Goal: Task Accomplishment & Management: Manage account settings

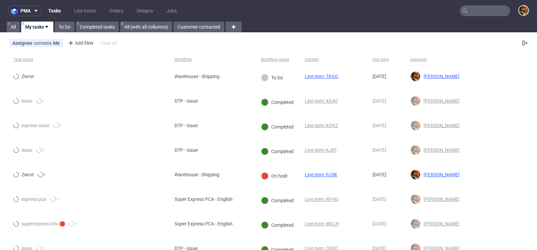
click at [472, 12] on input "text" at bounding box center [485, 10] width 50 height 11
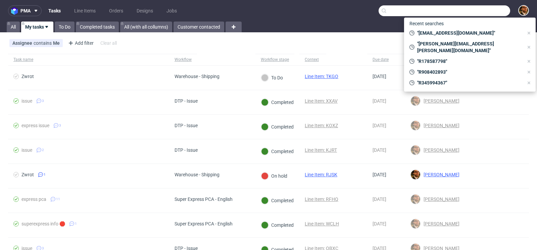
paste input "R905106375"
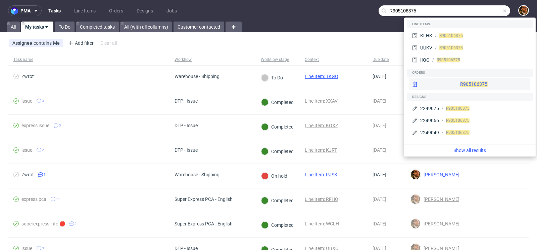
type input "R905106375"
click at [465, 79] on div "R905106375" at bounding box center [470, 84] width 121 height 12
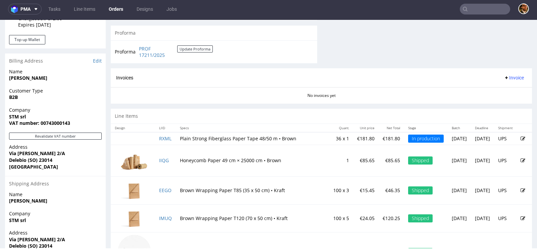
scroll to position [359, 0]
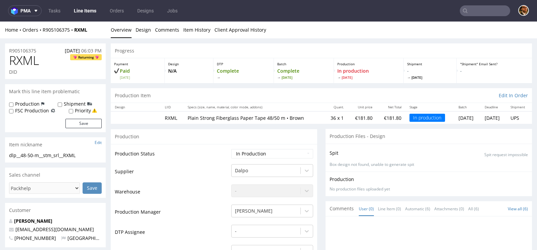
drag, startPoint x: 355, startPoint y: 118, endPoint x: 338, endPoint y: 117, distance: 16.8
click at [348, 117] on td "€181.80" at bounding box center [362, 117] width 29 height 12
copy td "€181.80"
drag, startPoint x: 296, startPoint y: 120, endPoint x: 184, endPoint y: 119, distance: 111.8
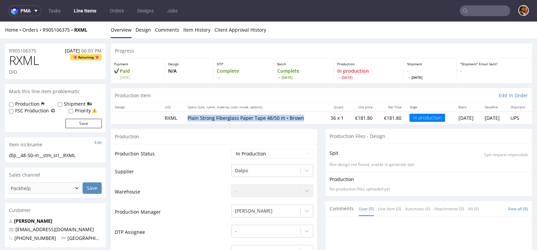
click at [184, 119] on td "Plain Strong Fiberglass Paper Tape 48/50 m • Brown" at bounding box center [254, 117] width 140 height 12
copy p "Plain Strong Fiberglass Paper Tape 48/50 m • Brown"
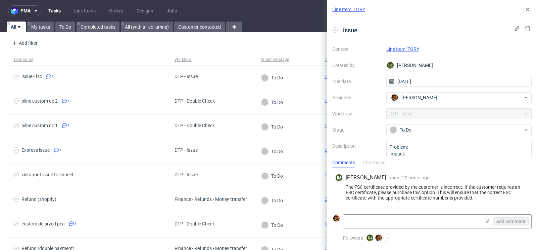
scroll to position [20, 0]
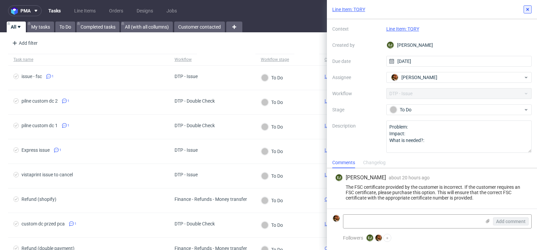
click at [527, 11] on icon at bounding box center [527, 9] width 5 height 5
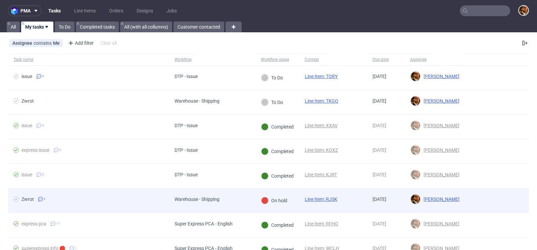
click at [481, 193] on div at bounding box center [497, 200] width 64 height 24
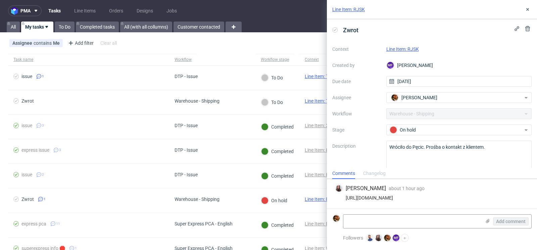
drag, startPoint x: 509, startPoint y: 197, endPoint x: 345, endPoint y: 197, distance: 163.9
click at [345, 197] on div "https://app-eu1.hubspot.com/contacts/25600958/record/0-5/221575709919" at bounding box center [432, 197] width 194 height 5
copy div "https://app-eu1.hubspot.com/contacts/25600958/record/0-5/221575709919"
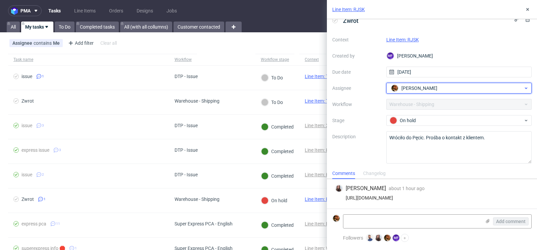
click at [523, 90] on div "[PERSON_NAME]" at bounding box center [457, 88] width 134 height 11
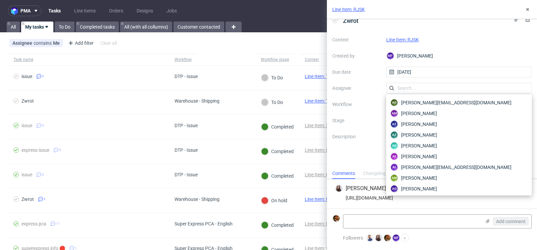
scroll to position [1182, 0]
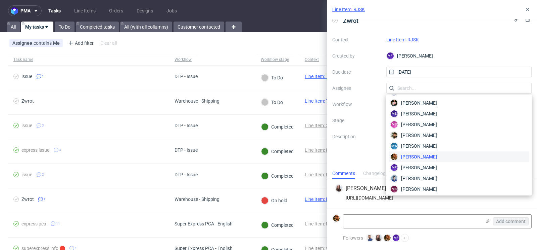
click at [380, 77] on div "Context Line Item: RJSK Created by MF Michał Fedorowicz Due date 11/09/2025 Ass…" at bounding box center [431, 98] width 199 height 129
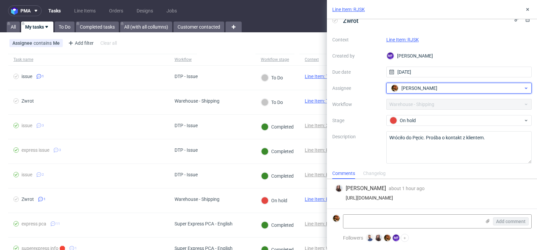
click at [524, 89] on icon at bounding box center [526, 87] width 5 height 5
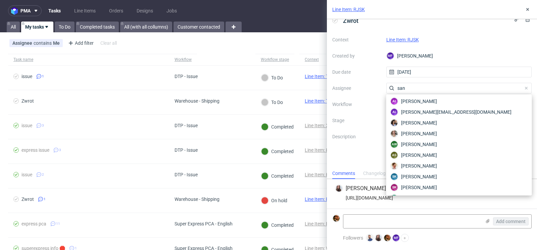
scroll to position [0, 0]
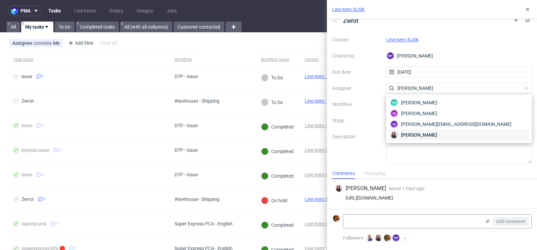
type input "sandra"
click at [439, 138] on div "Sandra Beśka" at bounding box center [459, 134] width 140 height 11
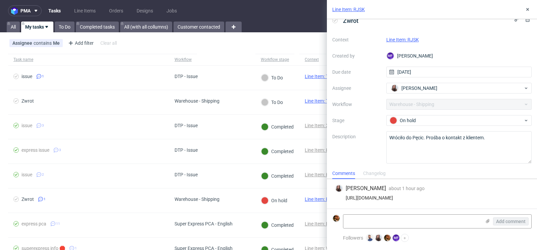
click at [484, 33] on div "Zwrot Context Line Item: RJSK Created by MF Michał Fedorowicz Due date 11/09/20…" at bounding box center [432, 93] width 210 height 148
click at [529, 9] on use at bounding box center [528, 9] width 3 height 3
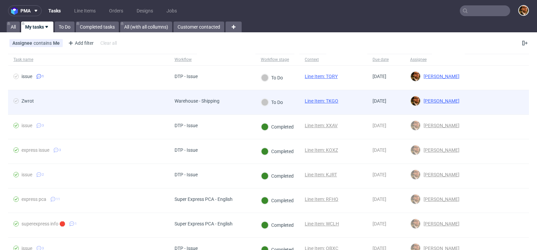
click at [481, 94] on div at bounding box center [497, 102] width 64 height 24
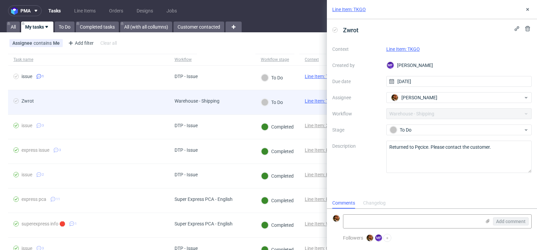
scroll to position [5, 0]
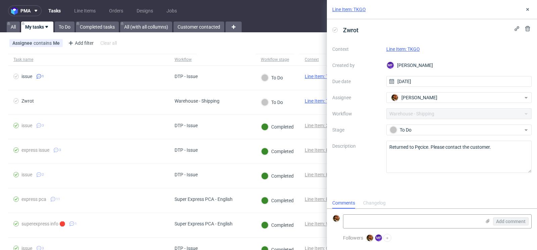
click at [416, 49] on link "Line Item: TKGO" at bounding box center [404, 48] width 34 height 5
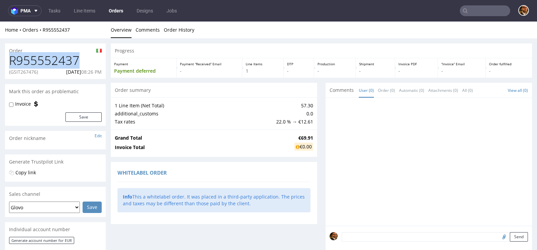
drag, startPoint x: 79, startPoint y: 58, endPoint x: 7, endPoint y: 63, distance: 72.1
click at [7, 63] on div "R955552437 (GSIT267476) [DATE] 08:26 PM" at bounding box center [55, 66] width 101 height 25
copy h1 "R955552437"
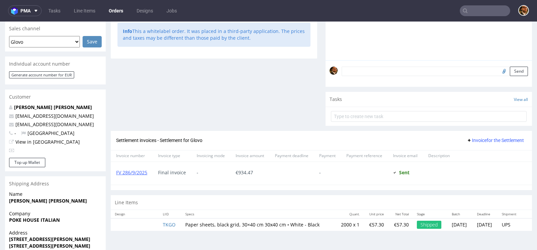
scroll to position [204, 0]
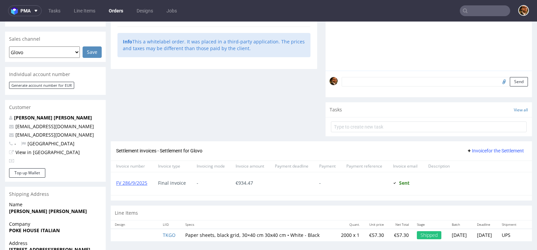
scroll to position [204, 0]
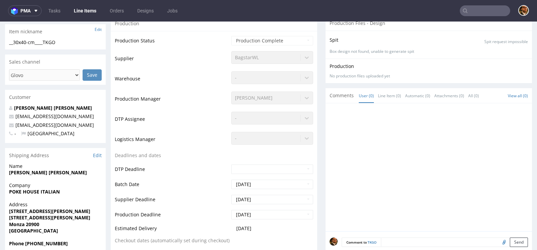
scroll to position [232, 0]
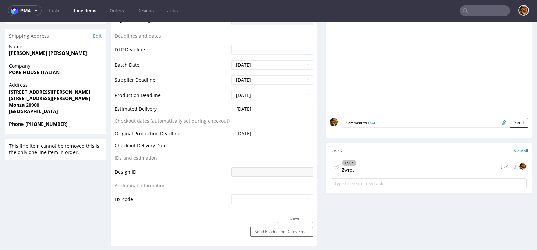
click at [371, 167] on div "To Do Zwrot 3 days ago" at bounding box center [429, 166] width 196 height 16
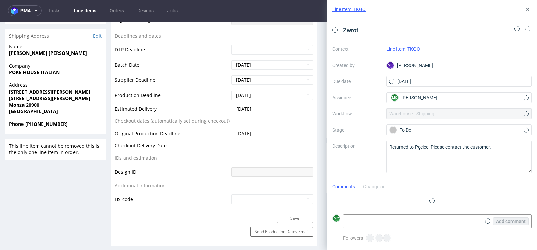
scroll to position [5, 0]
click at [410, 48] on link "Line Item: TKGO" at bounding box center [404, 48] width 34 height 5
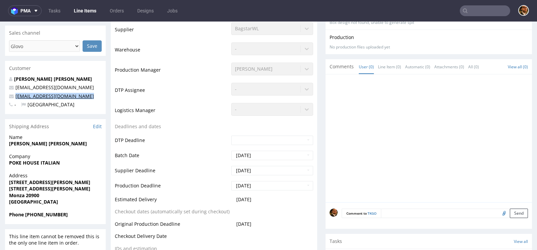
scroll to position [150, 0]
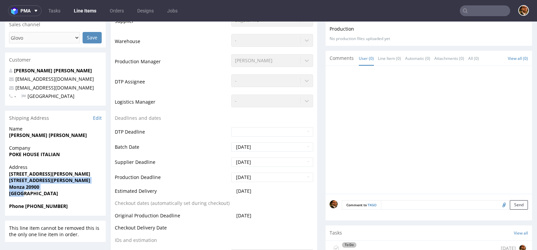
drag, startPoint x: 28, startPoint y: 192, endPoint x: 8, endPoint y: 180, distance: 23.3
click at [8, 180] on div "Address [STREET_ADDRESS][PERSON_NAME][PERSON_NAME]" at bounding box center [55, 183] width 101 height 39
copy p "[STREET_ADDRESS][PERSON_NAME]"
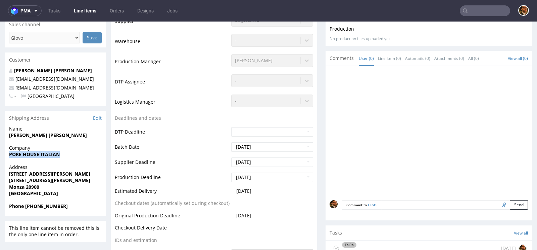
drag, startPoint x: 62, startPoint y: 154, endPoint x: 9, endPoint y: 156, distance: 53.1
click at [9, 156] on span "POKE HOUSE ITALIAN" at bounding box center [55, 154] width 93 height 7
copy strong "POKE HOUSE ITALIAN"
drag, startPoint x: 64, startPoint y: 134, endPoint x: 10, endPoint y: 135, distance: 53.7
click at [10, 135] on span "[PERSON_NAME] [PERSON_NAME]" at bounding box center [55, 135] width 93 height 7
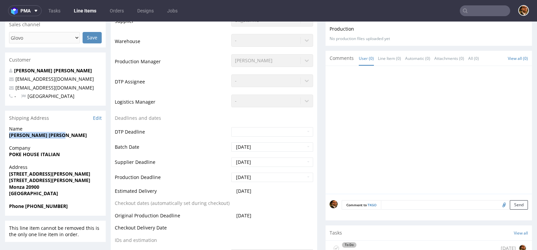
copy strong "[PERSON_NAME] [PERSON_NAME]"
drag, startPoint x: 62, startPoint y: 153, endPoint x: 8, endPoint y: 153, distance: 53.7
click at [8, 153] on div "Company POKE HOUSE ITALIAN" at bounding box center [55, 153] width 101 height 19
copy strong "POKE HOUSE ITALIAN"
drag, startPoint x: 65, startPoint y: 205, endPoint x: 25, endPoint y: 205, distance: 40.0
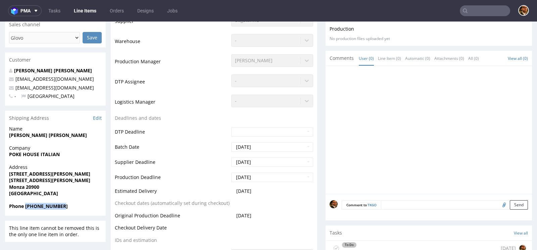
click at [25, 205] on span "Phone [PHONE_NUMBER]" at bounding box center [55, 206] width 93 height 7
copy strong "[PHONE_NUMBER]"
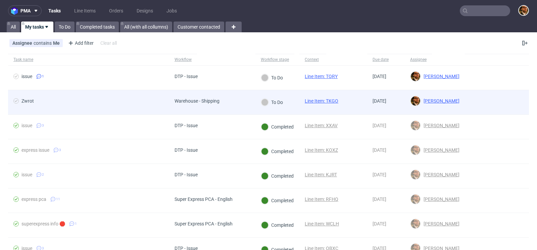
click at [485, 100] on div at bounding box center [497, 102] width 64 height 24
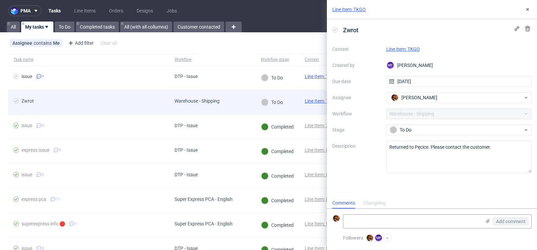
scroll to position [5, 0]
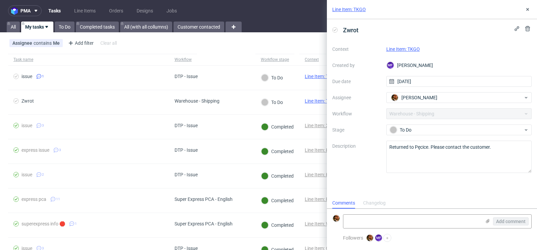
click at [416, 49] on link "Line Item: TKGO" at bounding box center [404, 48] width 34 height 5
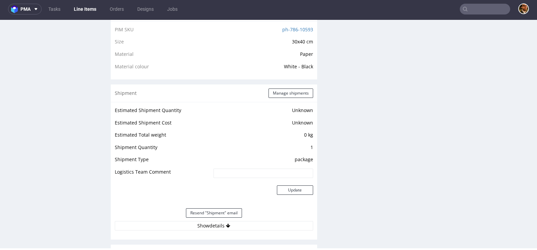
scroll to position [236, 0]
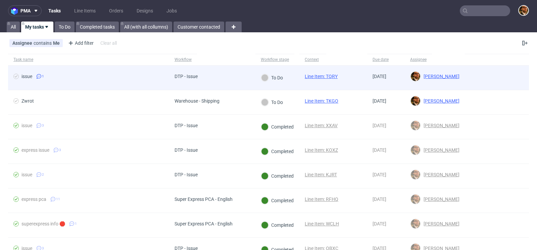
click at [473, 75] on div at bounding box center [497, 77] width 64 height 24
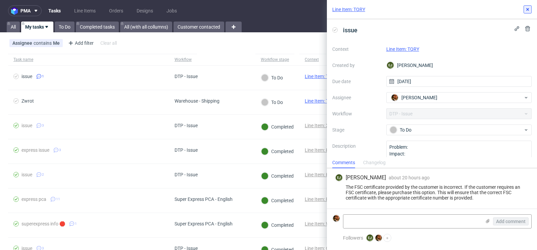
click at [527, 10] on use at bounding box center [528, 9] width 3 height 3
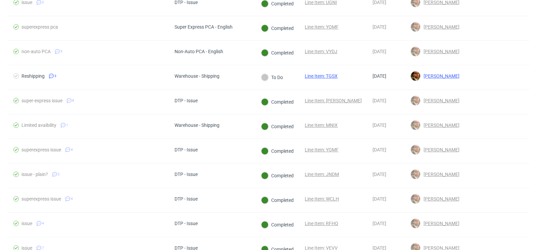
scroll to position [277, 0]
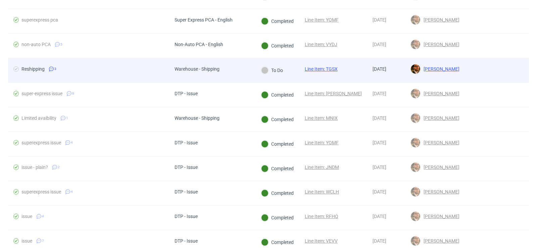
click at [496, 66] on div at bounding box center [497, 70] width 64 height 24
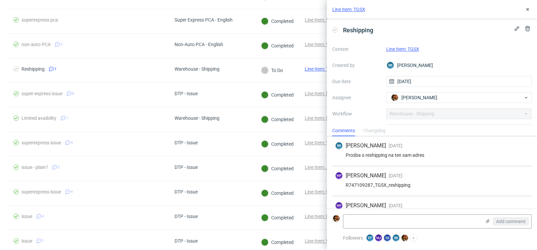
scroll to position [16, 0]
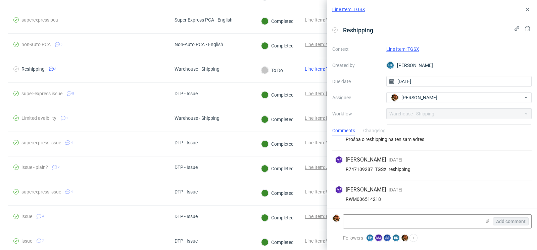
click at [528, 4] on div "Line Item: TGSX" at bounding box center [432, 9] width 210 height 19
click at [527, 11] on icon at bounding box center [527, 9] width 5 height 5
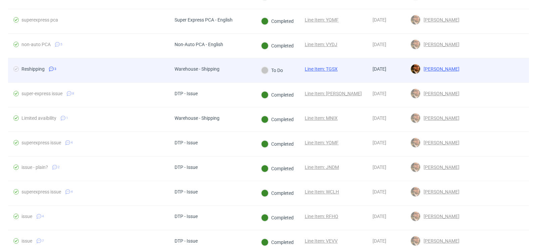
click at [490, 66] on div at bounding box center [497, 70] width 64 height 24
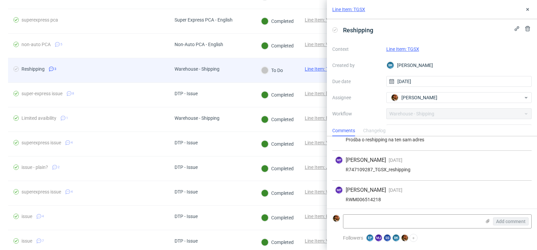
scroll to position [16, 0]
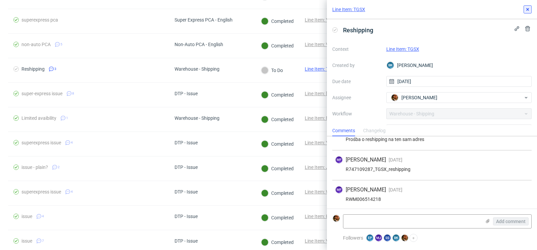
click at [527, 10] on use at bounding box center [528, 9] width 3 height 3
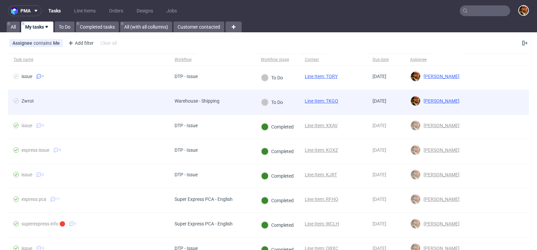
click at [489, 105] on div at bounding box center [497, 102] width 64 height 24
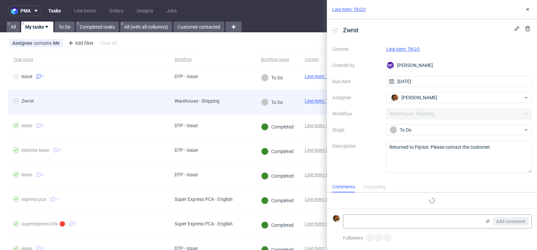
scroll to position [5, 0]
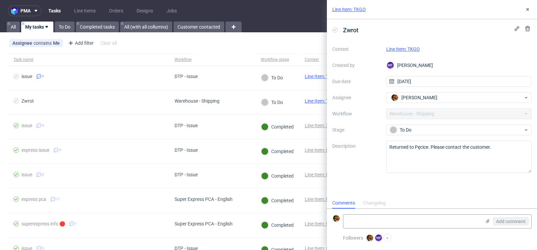
click at [410, 47] on link "Line Item: TKGO" at bounding box center [404, 48] width 34 height 5
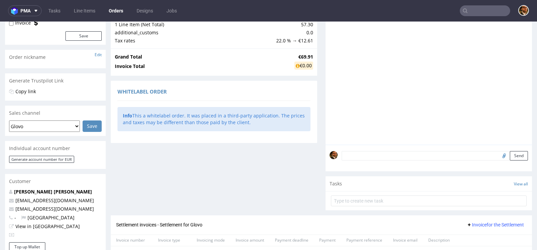
scroll to position [204, 0]
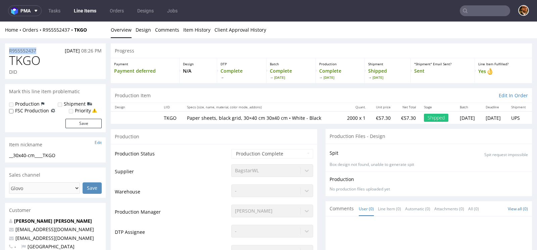
drag, startPoint x: 43, startPoint y: 48, endPoint x: 6, endPoint y: 49, distance: 36.3
click at [6, 49] on div "R955552437 15.08.2025 08:26 PM" at bounding box center [55, 48] width 101 height 11
copy p "R955552437"
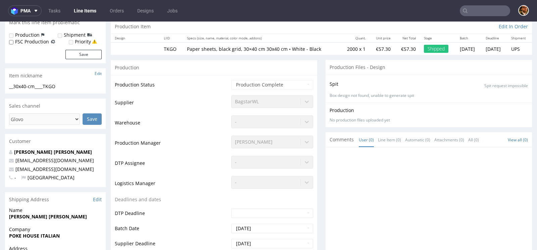
scroll to position [190, 0]
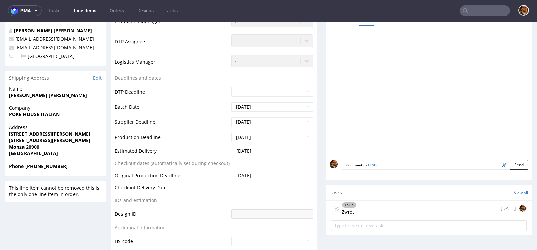
click at [369, 205] on div "To Do Zwrot 3 days ago" at bounding box center [429, 208] width 196 height 16
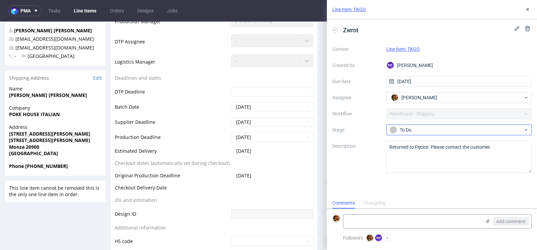
scroll to position [5, 0]
click at [518, 128] on div "To Do" at bounding box center [457, 129] width 134 height 7
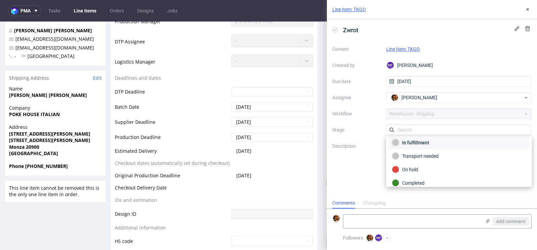
scroll to position [34, 0]
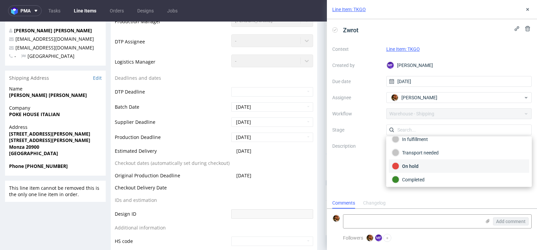
click at [471, 167] on div "On hold" at bounding box center [459, 165] width 134 height 7
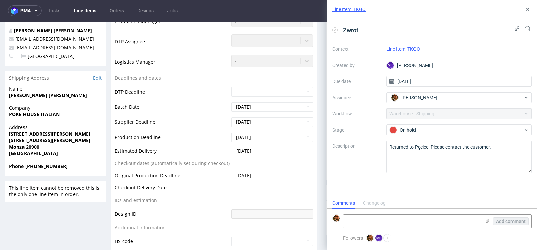
click at [435, 188] on div "Zwrot Context Line Item: TKGO Created by MF Michał Fedorowicz Due date 22/09/20…" at bounding box center [432, 108] width 210 height 178
click at [527, 10] on icon at bounding box center [527, 9] width 5 height 5
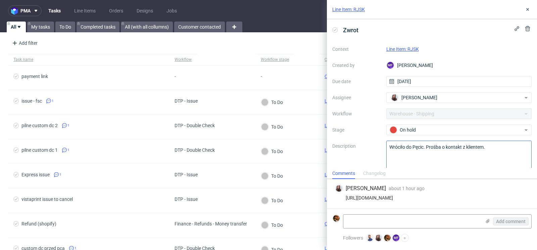
scroll to position [9, 0]
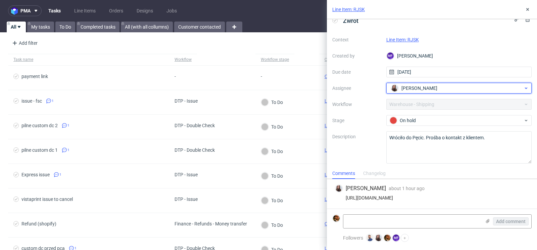
click at [524, 90] on icon at bounding box center [526, 87] width 5 height 5
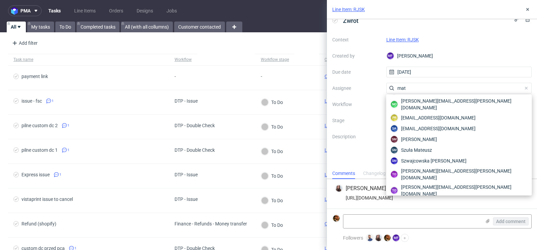
scroll to position [0, 0]
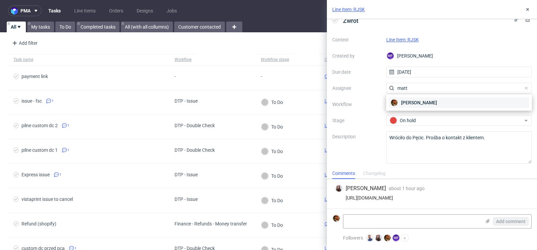
type input "matt"
click at [431, 101] on span "[PERSON_NAME]" at bounding box center [419, 102] width 36 height 7
click at [376, 149] on label "Description" at bounding box center [356, 147] width 49 height 30
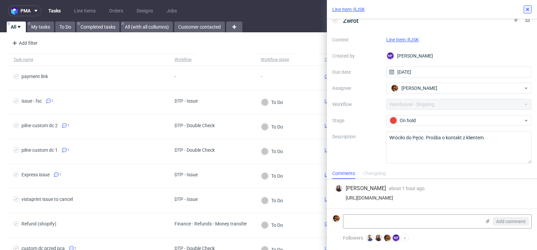
click at [532, 8] on button at bounding box center [528, 9] width 8 height 8
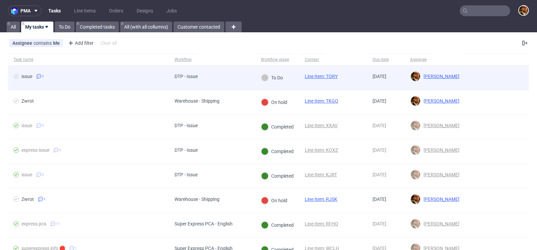
click at [484, 77] on div at bounding box center [497, 77] width 64 height 24
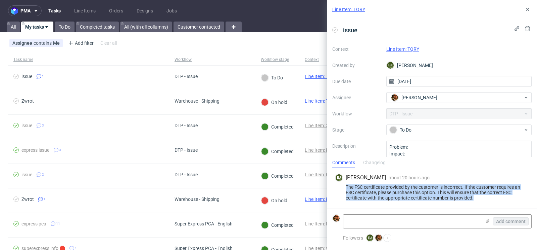
drag, startPoint x: 481, startPoint y: 198, endPoint x: 346, endPoint y: 186, distance: 135.6
click at [346, 186] on div "The FSC certificate provided by the customer is incorrect. If the customer requ…" at bounding box center [432, 192] width 194 height 16
copy div "The FSC certificate provided by the customer is incorrect. If the customer requ…"
click at [400, 48] on link "Line Item: TQRY" at bounding box center [403, 48] width 33 height 5
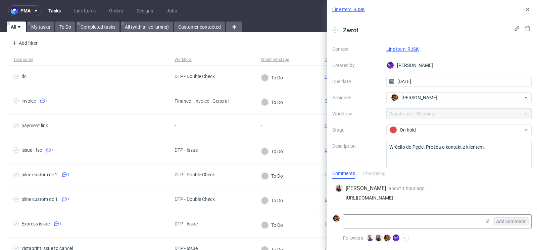
scroll to position [9, 0]
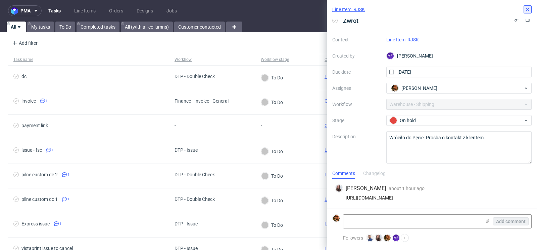
click at [526, 10] on icon at bounding box center [527, 9] width 5 height 5
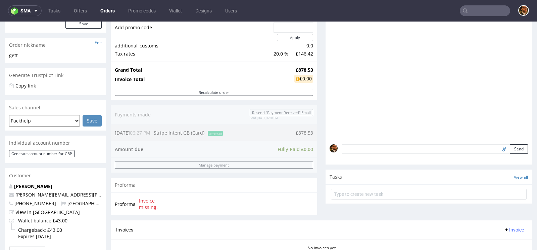
scroll to position [238, 0]
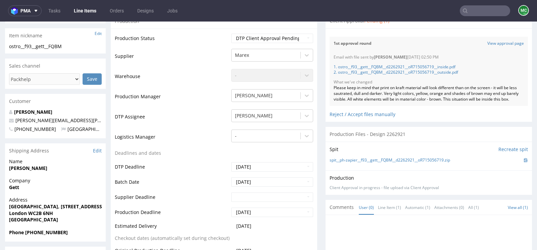
scroll to position [108, 0]
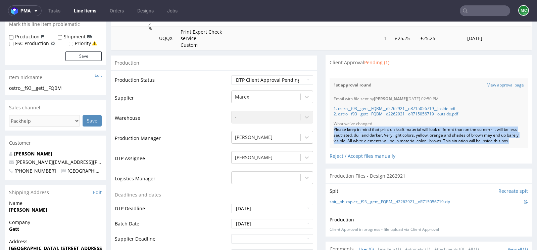
drag, startPoint x: 344, startPoint y: 144, endPoint x: 330, endPoint y: 130, distance: 19.7
click at [330, 130] on div "Email with file sent by Hapka Dominika 19.09.2025 02:50 PM 1. ostro__f93__gett_…" at bounding box center [429, 120] width 198 height 56
copy div "Please keep in mind that print on kraft material will look different than on th…"
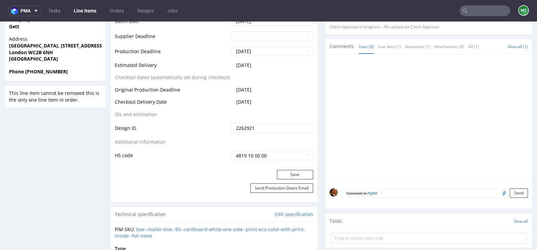
scroll to position [327, 0]
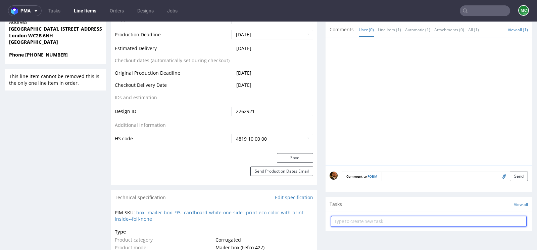
click at [371, 226] on input "text" at bounding box center [429, 221] width 196 height 11
paste input "https://app-eu1.hubspot.com/contacts/25600958/record/0-5/233150350546/"
type input "https://app-eu1.hubspot.com/contacts/25600958/record/0-5/233150350546/"
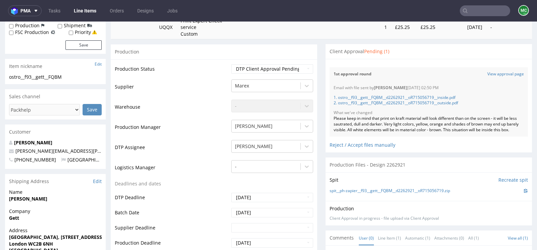
scroll to position [0, 0]
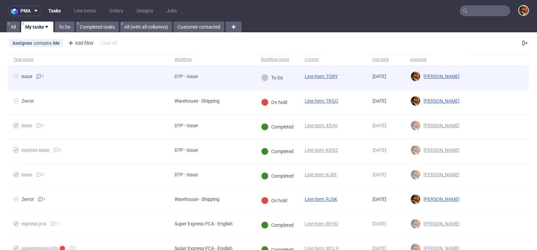
click at [495, 79] on div at bounding box center [497, 77] width 64 height 24
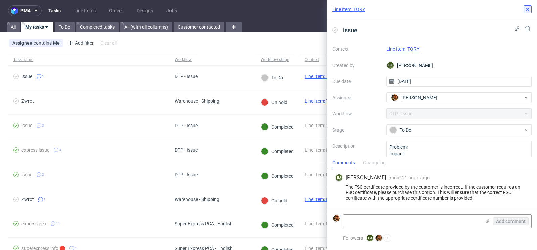
click at [528, 12] on button at bounding box center [528, 9] width 8 height 8
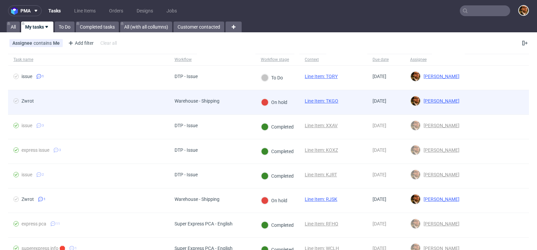
click at [488, 98] on div at bounding box center [497, 102] width 64 height 24
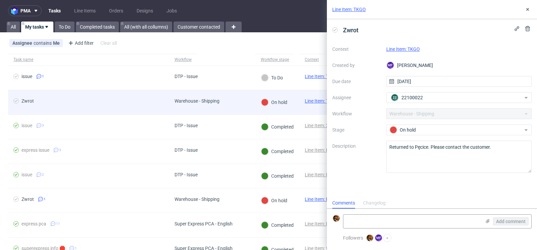
scroll to position [5, 0]
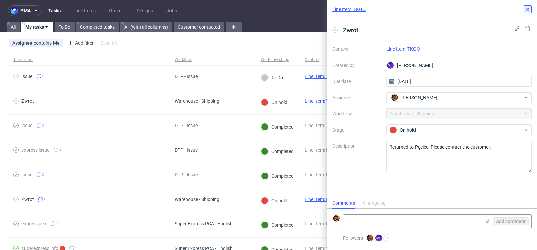
click at [530, 12] on icon at bounding box center [527, 9] width 5 height 5
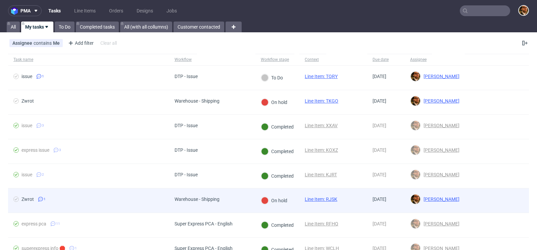
click at [479, 193] on div at bounding box center [497, 200] width 64 height 24
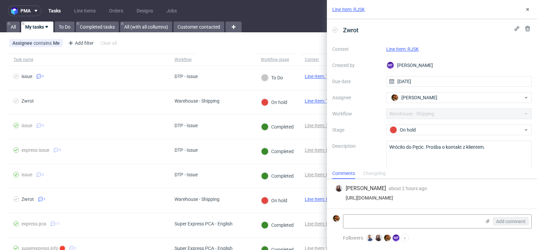
drag, startPoint x: 515, startPoint y: 198, endPoint x: 345, endPoint y: 198, distance: 169.3
click at [345, 198] on div "[URL][DOMAIN_NAME]" at bounding box center [432, 197] width 194 height 5
copy div "[URL][DOMAIN_NAME]"
click at [530, 12] on icon at bounding box center [527, 9] width 5 height 5
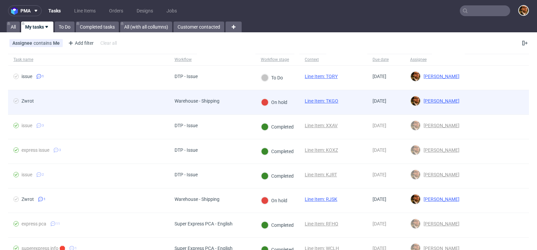
click at [501, 103] on div at bounding box center [497, 102] width 64 height 24
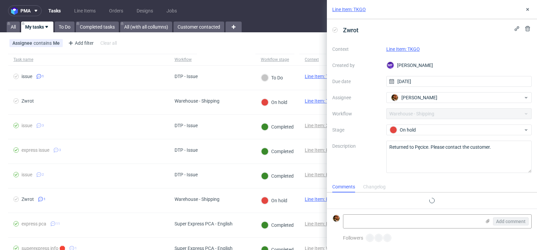
scroll to position [5, 0]
click at [406, 47] on link "Line Item: TKGO" at bounding box center [404, 48] width 34 height 5
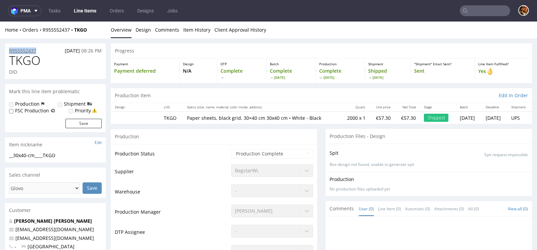
drag, startPoint x: 42, startPoint y: 51, endPoint x: 9, endPoint y: 51, distance: 32.6
click at [9, 51] on div "R955552437 [DATE] 08:26 PM" at bounding box center [55, 48] width 101 height 11
copy p "R955552437"
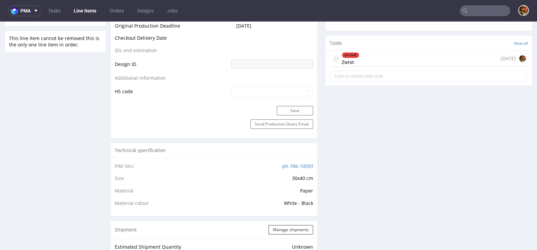
scroll to position [226, 0]
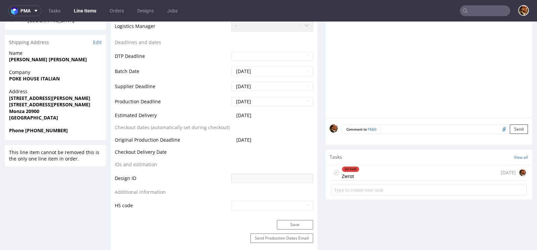
click at [385, 178] on div "On hold Zwrot [DATE]" at bounding box center [429, 173] width 196 height 16
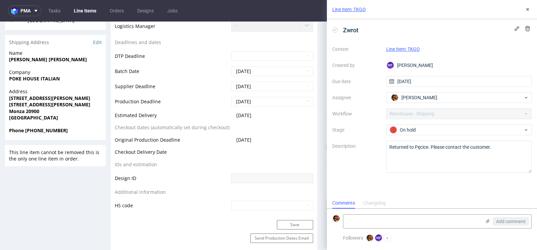
scroll to position [5, 0]
click at [377, 219] on textarea at bounding box center [413, 220] width 138 height 13
paste textarea "[URL][DOMAIN_NAME]"
type textarea "[URL][DOMAIN_NAME]"
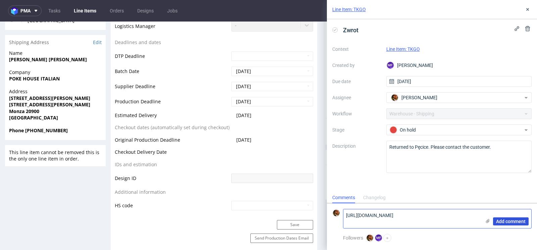
click at [501, 220] on span "Add comment" at bounding box center [511, 221] width 30 height 5
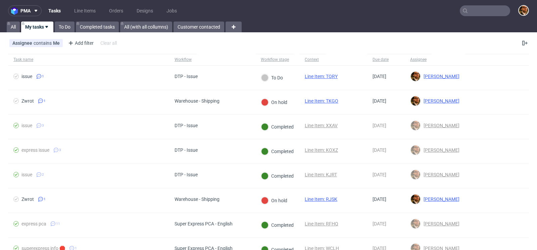
click at [465, 12] on input "text" at bounding box center [485, 10] width 50 height 11
paste input "R231054625"
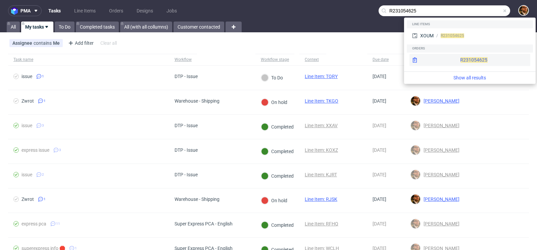
type input "R231054625"
click at [460, 61] on div "R231054625" at bounding box center [470, 60] width 121 height 12
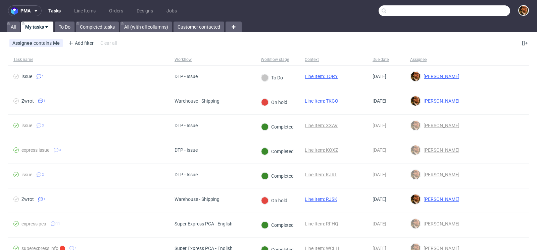
click at [480, 14] on input "text" at bounding box center [445, 10] width 132 height 11
paste input "R608925572"
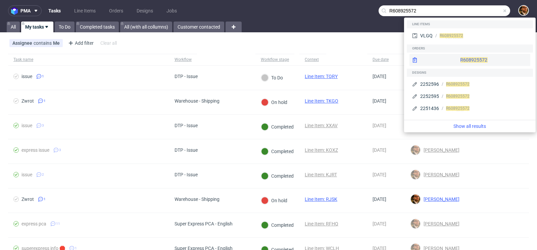
type input "R608925572"
click at [460, 60] on div "R608925572" at bounding box center [470, 60] width 121 height 12
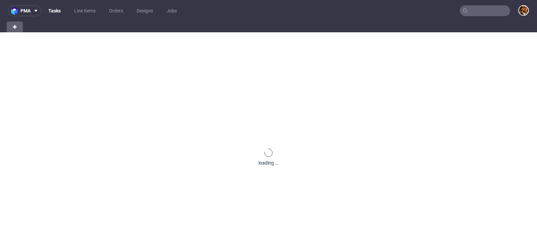
click at [476, 9] on input "text" at bounding box center [485, 10] width 50 height 11
paste input "R261539382"
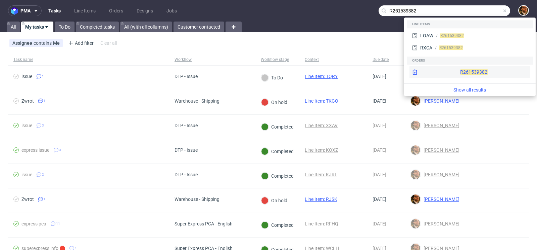
type input "R261539382"
click at [452, 66] on div "R261539382" at bounding box center [470, 72] width 121 height 12
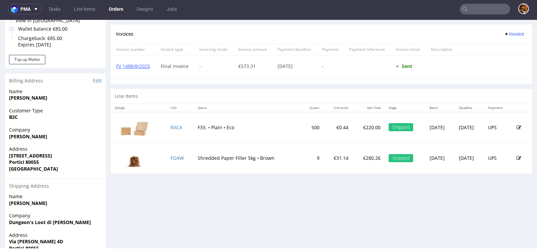
scroll to position [282, 0]
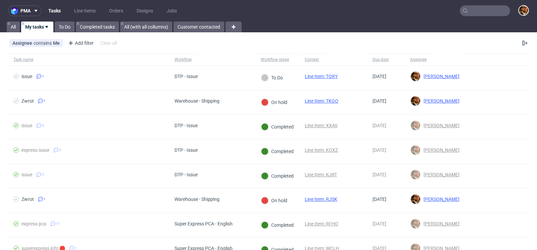
scroll to position [37, 0]
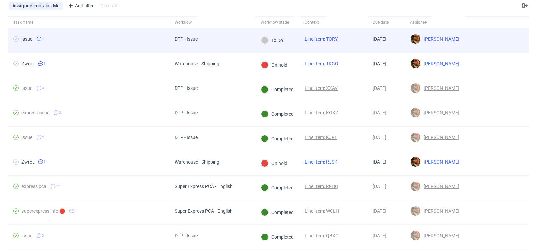
click at [478, 46] on div at bounding box center [497, 40] width 64 height 24
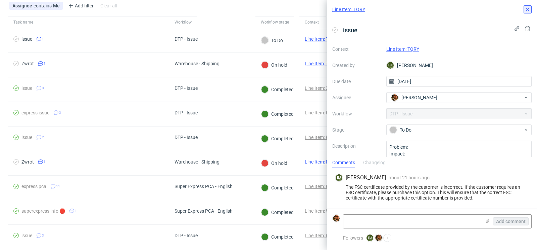
click at [530, 11] on icon at bounding box center [527, 9] width 5 height 5
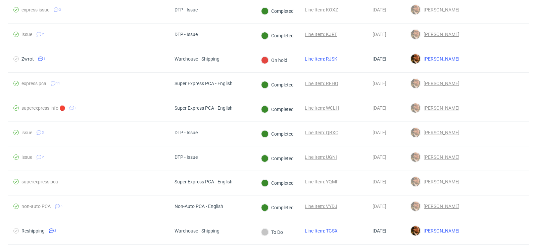
scroll to position [263, 0]
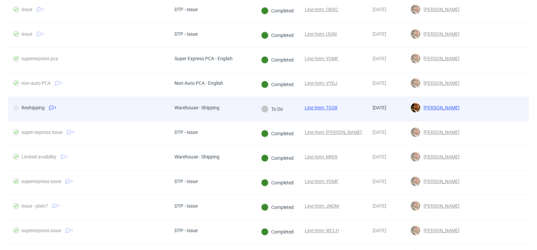
click at [496, 112] on div at bounding box center [497, 109] width 64 height 24
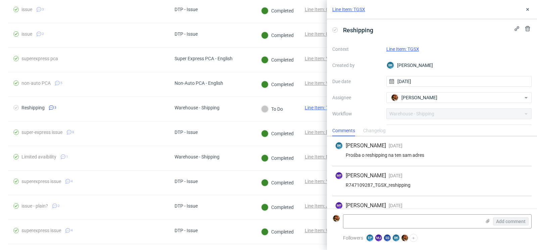
scroll to position [16, 0]
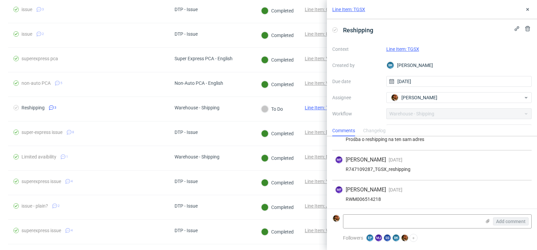
click at [411, 48] on link "Line Item: TGSX" at bounding box center [403, 48] width 33 height 5
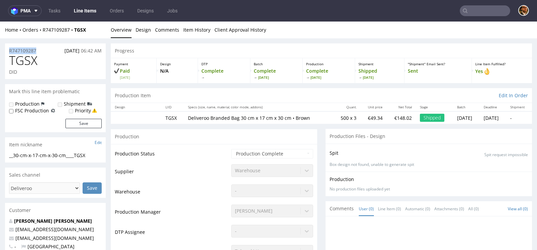
drag, startPoint x: 41, startPoint y: 46, endPoint x: 42, endPoint y: 51, distance: 5.5
click at [42, 51] on div "R747109287 20.07.2025 06:42 AM" at bounding box center [55, 48] width 101 height 11
click at [46, 50] on div "R747109287 20.07.2025 06:42 AM" at bounding box center [55, 48] width 101 height 11
drag, startPoint x: 43, startPoint y: 50, endPoint x: 10, endPoint y: 52, distance: 33.3
click at [10, 52] on div "R747109287 20.07.2025 06:42 AM" at bounding box center [55, 48] width 101 height 11
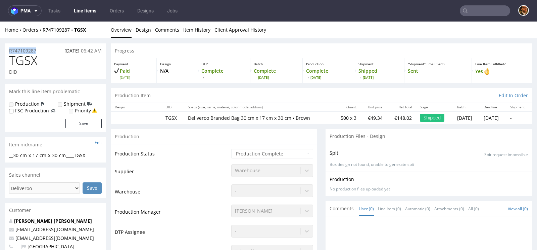
copy p "R747109287"
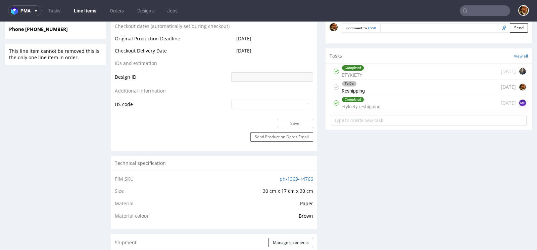
scroll to position [311, 0]
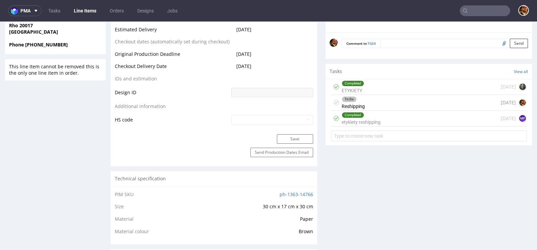
click at [442, 99] on div "To Do Reshipping 21 days ago" at bounding box center [429, 103] width 196 height 16
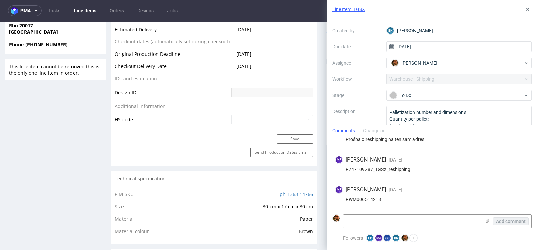
scroll to position [53, 0]
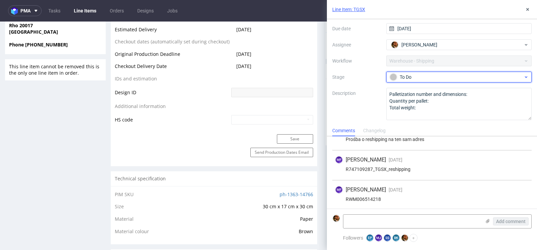
click at [507, 76] on div "To Do" at bounding box center [457, 76] width 134 height 7
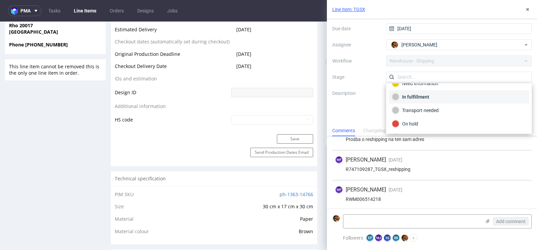
scroll to position [34, 0]
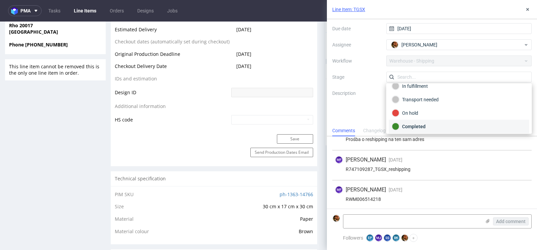
click at [469, 127] on div "Completed" at bounding box center [459, 126] width 134 height 7
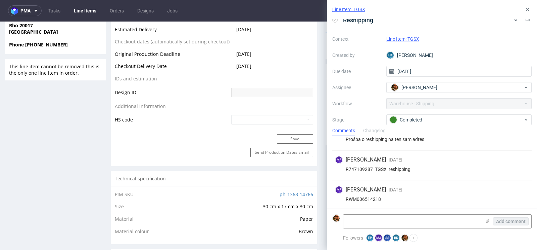
scroll to position [0, 0]
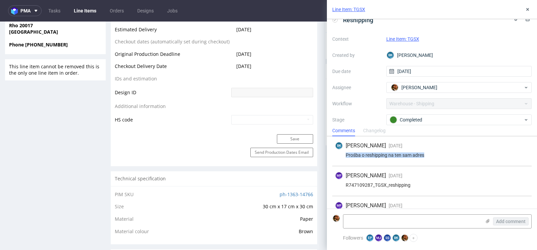
drag, startPoint x: 427, startPoint y: 155, endPoint x: 345, endPoint y: 156, distance: 82.0
click at [345, 156] on div "Prośba o reshipping na ten sam adres" at bounding box center [432, 154] width 194 height 5
copy div "Prośba o reshipping na ten sam adres"
click at [480, 133] on div "Comments Changelog" at bounding box center [432, 130] width 210 height 11
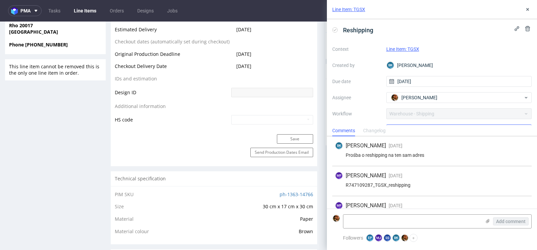
scroll to position [53, 0]
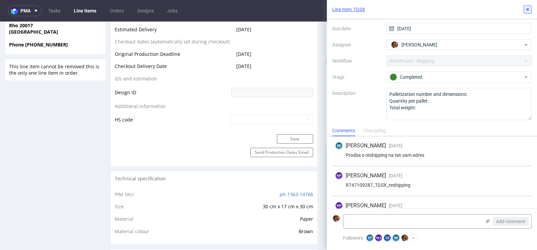
click at [527, 10] on icon at bounding box center [527, 9] width 5 height 5
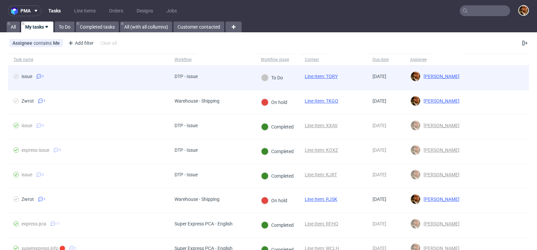
click at [472, 82] on div at bounding box center [497, 77] width 64 height 24
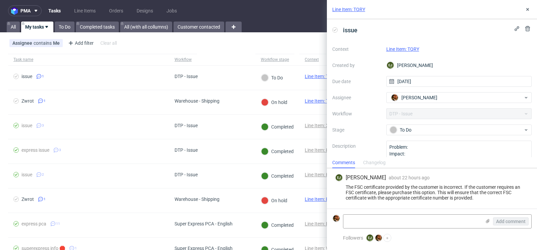
click at [410, 50] on link "Line Item: TQRY" at bounding box center [403, 48] width 33 height 5
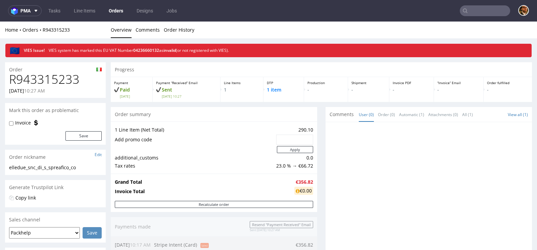
scroll to position [151, 0]
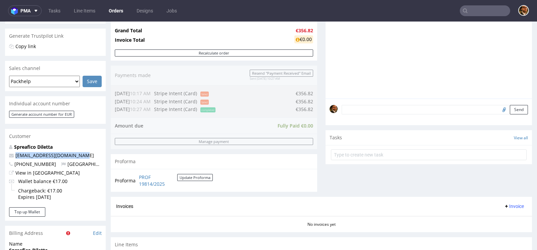
drag, startPoint x: 80, startPoint y: 154, endPoint x: 15, endPoint y: 157, distance: 65.5
click at [15, 157] on p "dilettaspreafico@gmail.com" at bounding box center [55, 155] width 93 height 7
copy link "dilettaspreafico@gmail.com"
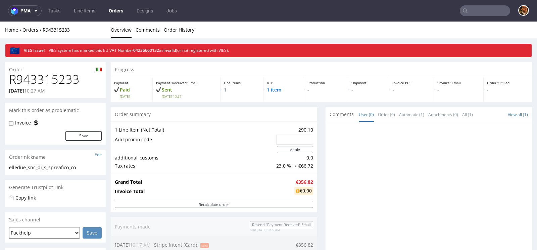
click at [52, 27] on div "Home Orders R943315233" at bounding box center [55, 30] width 101 height 7
click at [50, 32] on link "R943315233" at bounding box center [56, 30] width 27 height 6
click at [50, 29] on link "R943315233" at bounding box center [56, 30] width 27 height 6
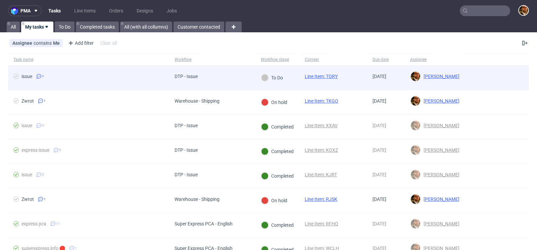
click at [481, 72] on div at bounding box center [497, 77] width 64 height 24
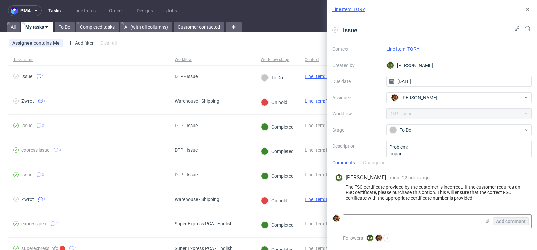
click at [412, 48] on link "Line Item: TQRY" at bounding box center [403, 48] width 33 height 5
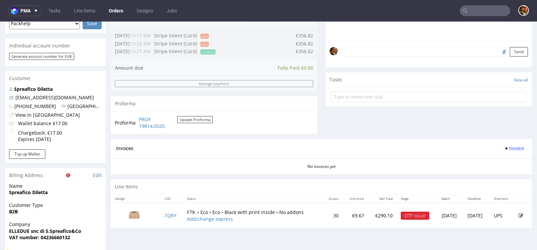
scroll to position [196, 0]
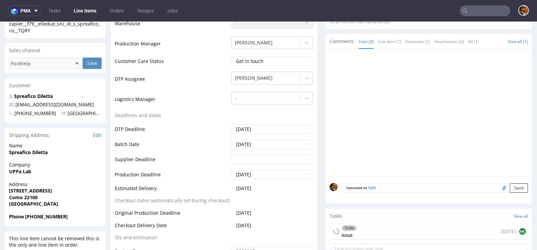
scroll to position [295, 0]
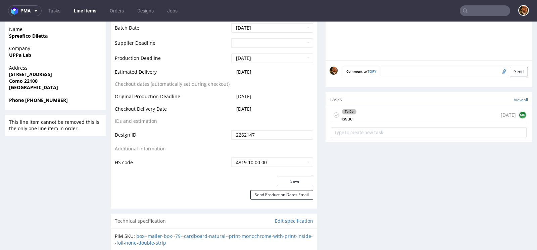
click at [373, 110] on div "To Do issue 1 day ago MC" at bounding box center [429, 115] width 196 height 16
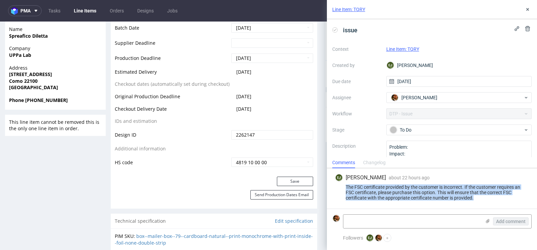
drag, startPoint x: 480, startPoint y: 199, endPoint x: 341, endPoint y: 188, distance: 139.5
click at [341, 188] on div "The FSC certificate provided by the customer is incorrect. If the customer requ…" at bounding box center [432, 192] width 194 height 16
copy div "The FSC certificate provided by the customer is incorrect. If the customer requ…"
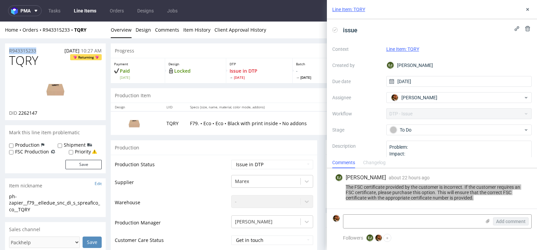
drag, startPoint x: 42, startPoint y: 48, endPoint x: 7, endPoint y: 48, distance: 35.3
click at [7, 48] on div "R943315233 17.09.2025 10:27 AM" at bounding box center [55, 48] width 101 height 11
copy p "R943315233"
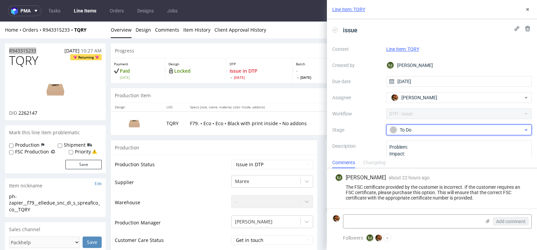
click at [474, 131] on div "To Do" at bounding box center [457, 129] width 134 height 7
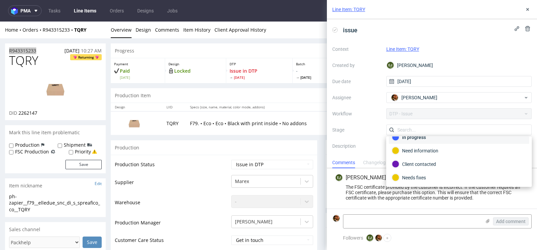
scroll to position [47, 0]
click at [439, 140] on div "Client contacted" at bounding box center [459, 139] width 134 height 7
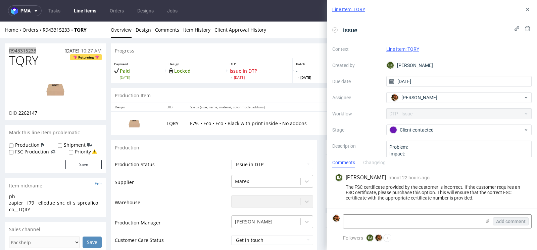
scroll to position [20, 0]
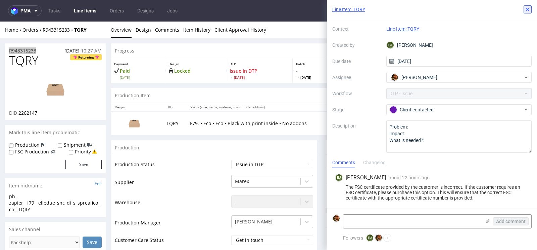
click at [528, 8] on icon at bounding box center [527, 9] width 5 height 5
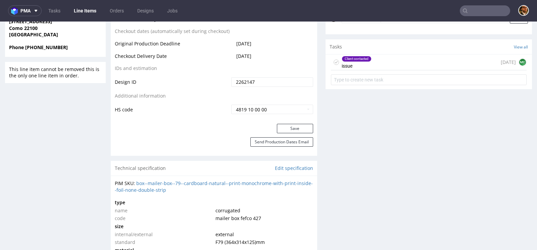
scroll to position [319, 0]
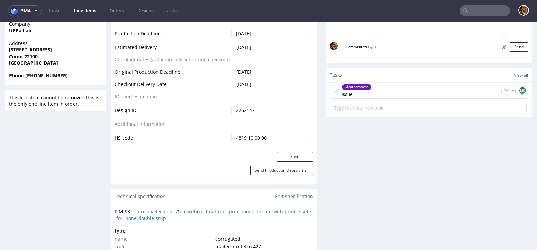
click at [385, 90] on div "Client contacted issue 1 day ago MC" at bounding box center [429, 91] width 196 height 16
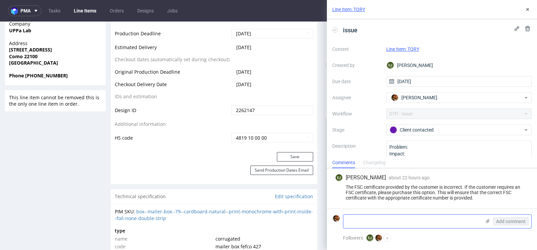
click at [393, 220] on textarea at bounding box center [413, 220] width 138 height 13
paste textarea "https://app-eu1.hubspot.com/contacts/25600958/record/0-5/232783025350/"
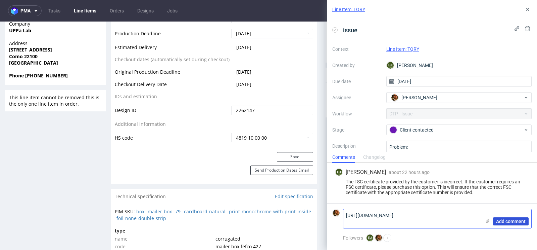
type textarea "https://app-eu1.hubspot.com/contacts/25600958/record/0-5/232783025350/"
click at [499, 220] on span "Add comment" at bounding box center [511, 221] width 30 height 5
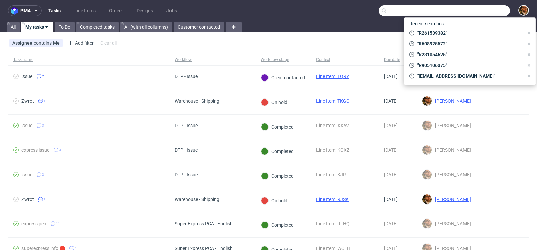
click at [473, 10] on input "text" at bounding box center [445, 10] width 132 height 11
paste input "R106892605"
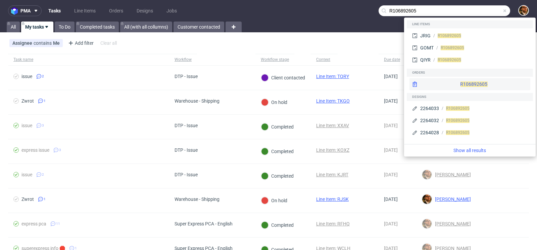
type input "R106892605"
click at [470, 79] on div "R106892605" at bounding box center [470, 84] width 121 height 12
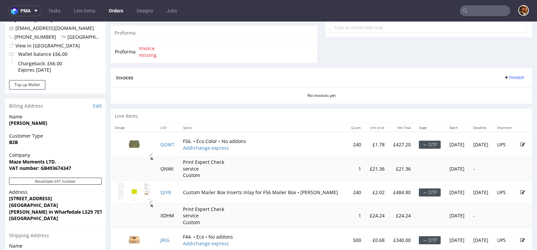
scroll to position [302, 0]
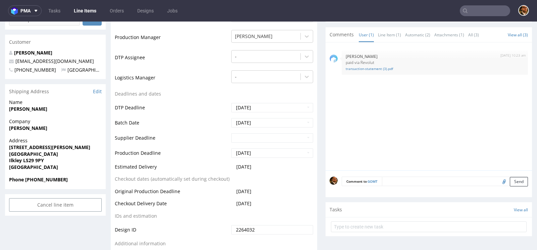
scroll to position [227, 0]
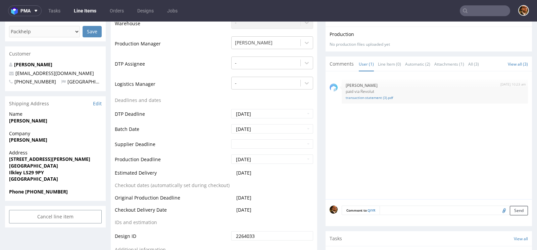
scroll to position [202, 0]
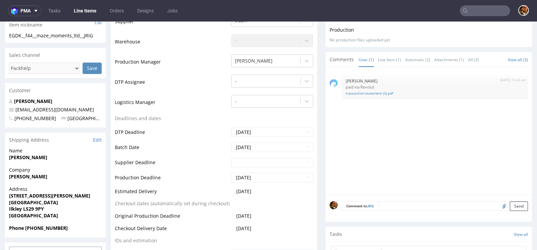
scroll to position [161, 0]
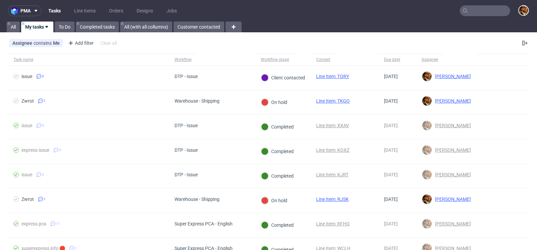
click at [475, 11] on input "text" at bounding box center [485, 10] width 50 height 11
paste input "R468424762"
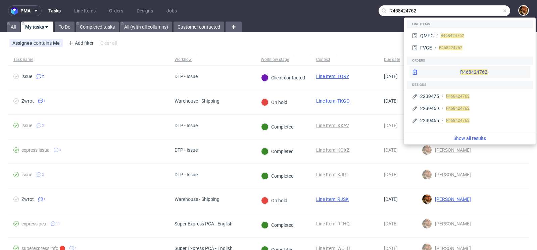
type input "R468424762"
click at [454, 74] on div "R468424762" at bounding box center [470, 72] width 121 height 12
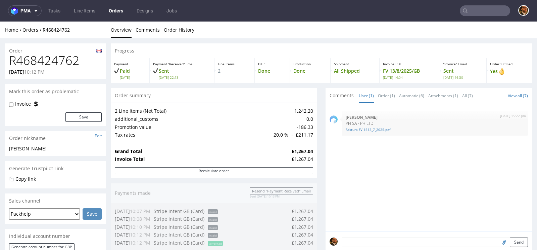
scroll to position [292, 0]
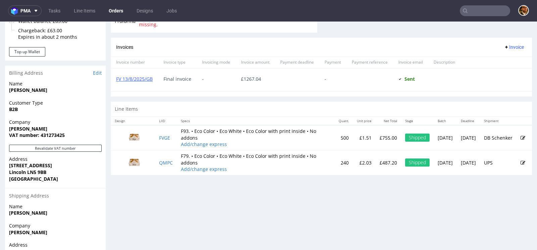
click at [234, 170] on td "F79. • Eco Color • Eco White • Eco Color with print inside • No addons Add/chan…" at bounding box center [256, 162] width 158 height 25
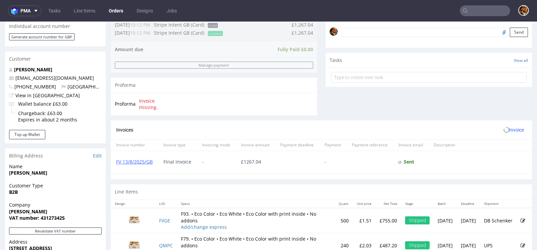
scroll to position [337, 0]
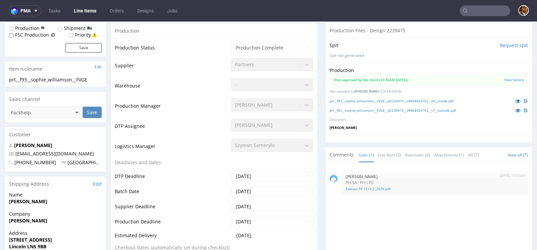
scroll to position [0, 0]
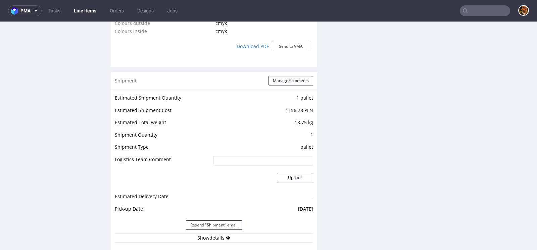
scroll to position [656, 0]
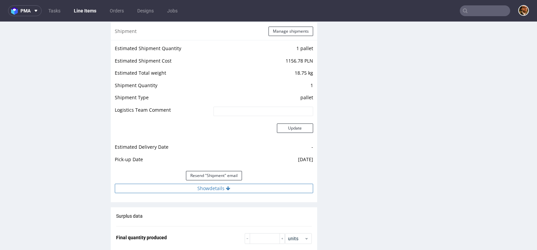
click at [212, 189] on button "Show details" at bounding box center [214, 187] width 198 height 9
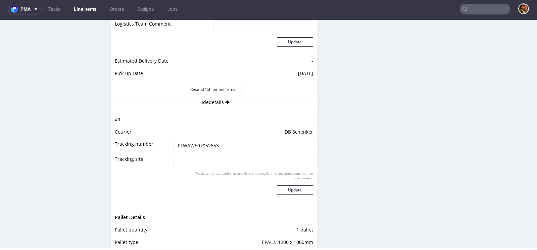
scroll to position [0, 0]
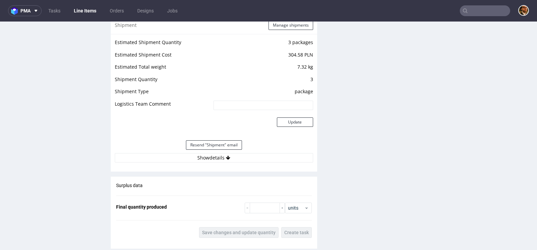
scroll to position [714, 0]
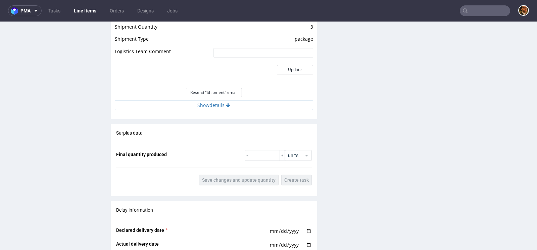
click at [228, 107] on button "Show details" at bounding box center [214, 104] width 198 height 9
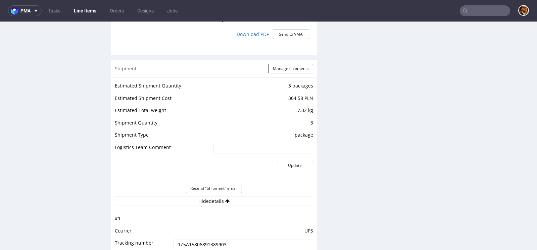
scroll to position [0, 0]
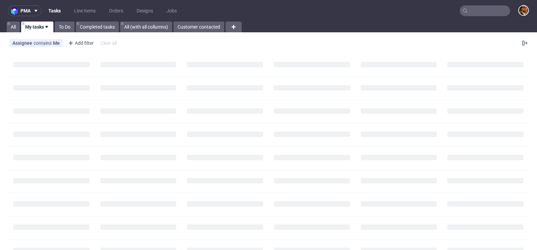
click at [483, 14] on input "text" at bounding box center [485, 10] width 50 height 11
paste input "R059096064"
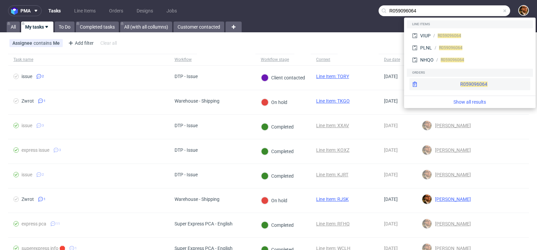
type input "R059096064"
click at [462, 83] on div "R059096064" at bounding box center [470, 84] width 121 height 12
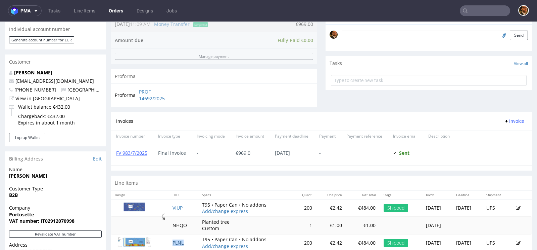
scroll to position [143, 0]
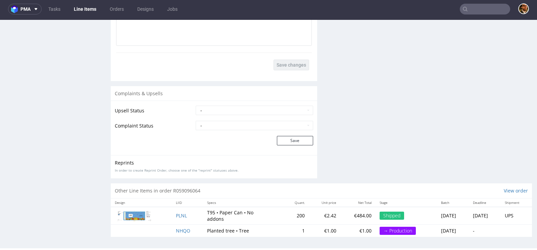
scroll to position [846, 0]
